Goal: Task Accomplishment & Management: Use online tool/utility

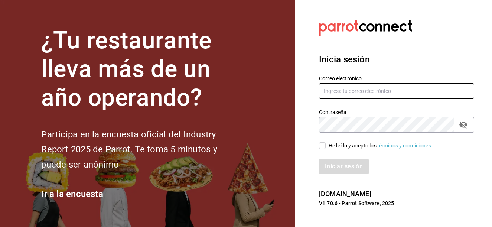
click at [357, 93] on input "text" at bounding box center [396, 91] width 155 height 16
type input "[EMAIL_ADDRESS][DOMAIN_NAME]"
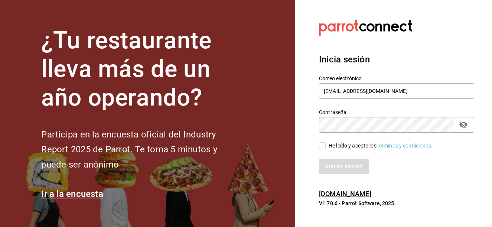
click at [319, 146] on input "He leído y acepto los Términos y condiciones." at bounding box center [322, 145] width 7 height 7
checkbox input "true"
click at [335, 162] on button "Iniciar sesión" at bounding box center [344, 166] width 50 height 16
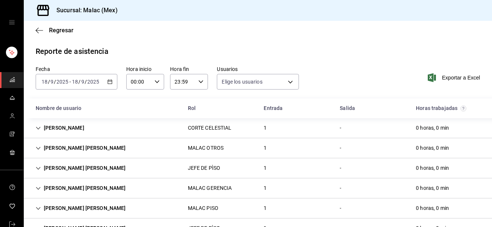
type input "08cb63ce-e8dd-4401-8028-129c560eec26,6ada37a1-56d6-4bf6-92f0-9a56272b93d6,7bf52…"
click at [104, 82] on div "[DATE] [DATE] - [DATE] [DATE]" at bounding box center [77, 82] width 82 height 16
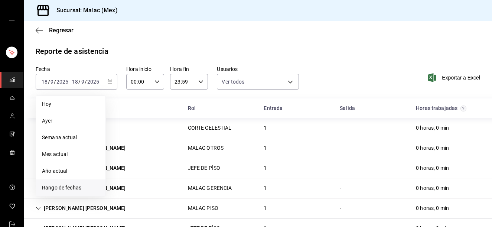
click at [70, 186] on span "Rango de fechas" at bounding box center [71, 188] width 58 height 8
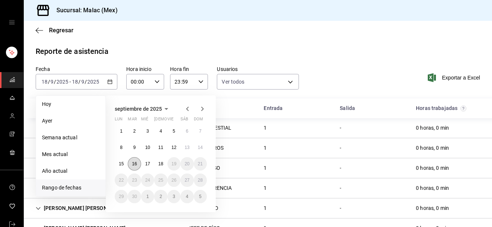
click at [138, 161] on button "16" at bounding box center [134, 163] width 13 height 13
click at [161, 164] on abbr "18" at bounding box center [160, 163] width 5 height 5
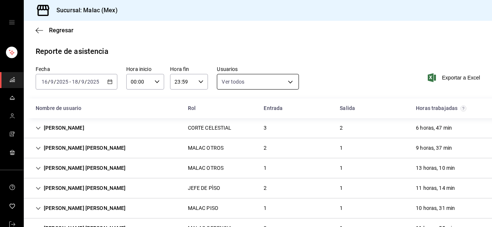
click at [247, 80] on body "Sucursal: Malac (Mex) Regresar Reporte de asistencia Fecha 2025-09-16 16 / 9 / …" at bounding box center [246, 113] width 492 height 227
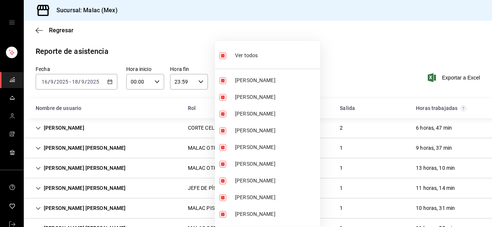
click at [235, 57] on span "Ver todos" at bounding box center [246, 56] width 23 height 8
checkbox input "false"
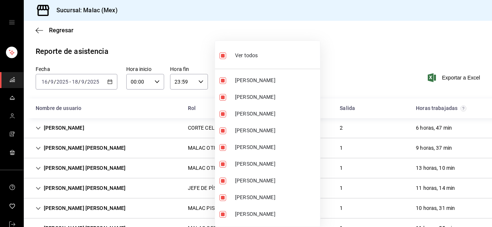
checkbox input "false"
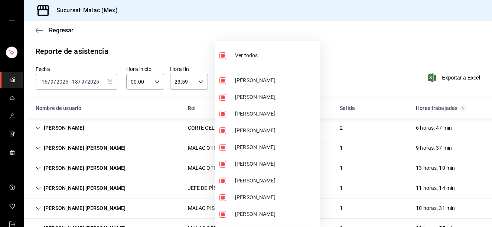
checkbox input "false"
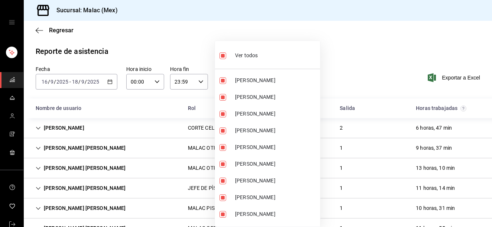
checkbox input "false"
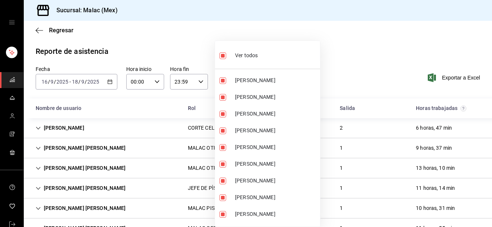
checkbox input "false"
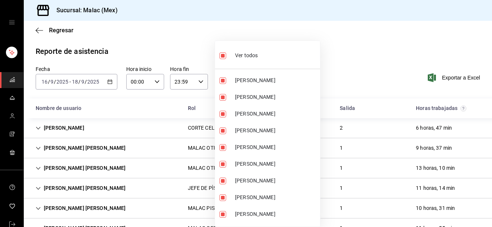
checkbox input "false"
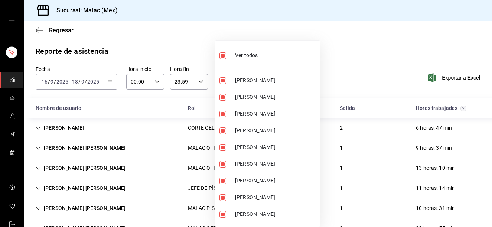
checkbox input "false"
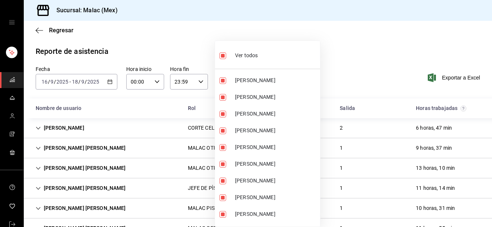
checkbox input "false"
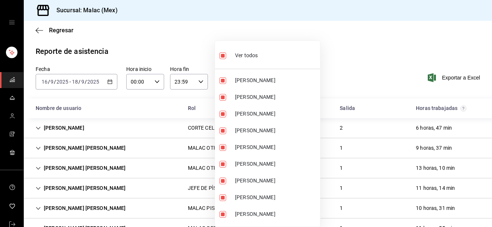
checkbox input "false"
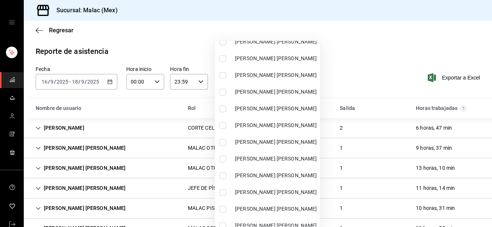
scroll to position [328, 0]
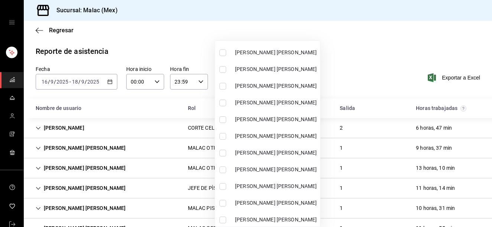
drag, startPoint x: 324, startPoint y: 104, endPoint x: 327, endPoint y: 170, distance: 65.7
click at [320, 170] on div "Ver todos ADELA ESPINDOLA ARIANNA CAMACHO Alisa Camacho Ana Varenka Caudillo CE…" at bounding box center [267, 133] width 106 height 186
click at [287, 167] on span "MALAC EMMANUEL FONSECA" at bounding box center [276, 169] width 82 height 8
type input "3bd52c0b-e0f7-4404-816b-ef5020ec9bbb"
checkbox input "true"
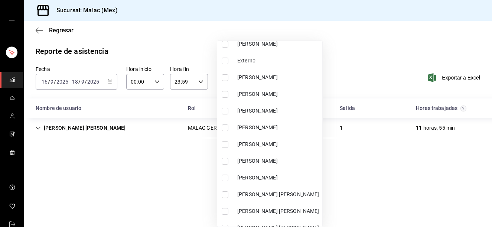
scroll to position [171, 0]
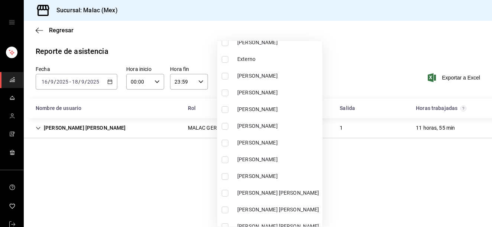
click at [275, 157] on span "Lesly Mata" at bounding box center [278, 159] width 82 height 8
type input "3bd52c0b-e0f7-4404-816b-ef5020ec9bbb,68b814e9-203d-4433-a0e7-997591f031a8"
checkbox input "true"
click at [377, 197] on div at bounding box center [246, 113] width 492 height 227
